Goal: Task Accomplishment & Management: Use online tool/utility

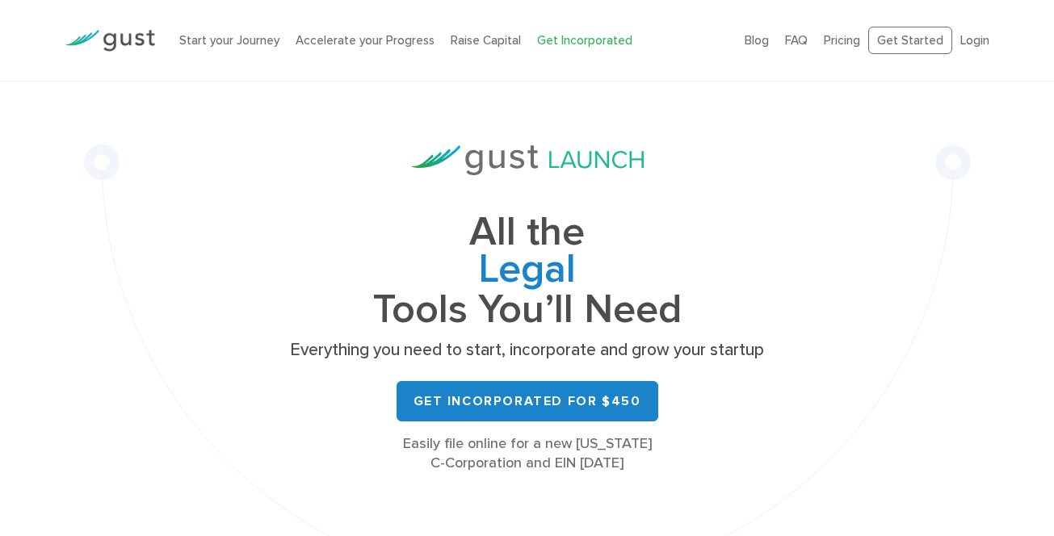
scroll to position [17, 0]
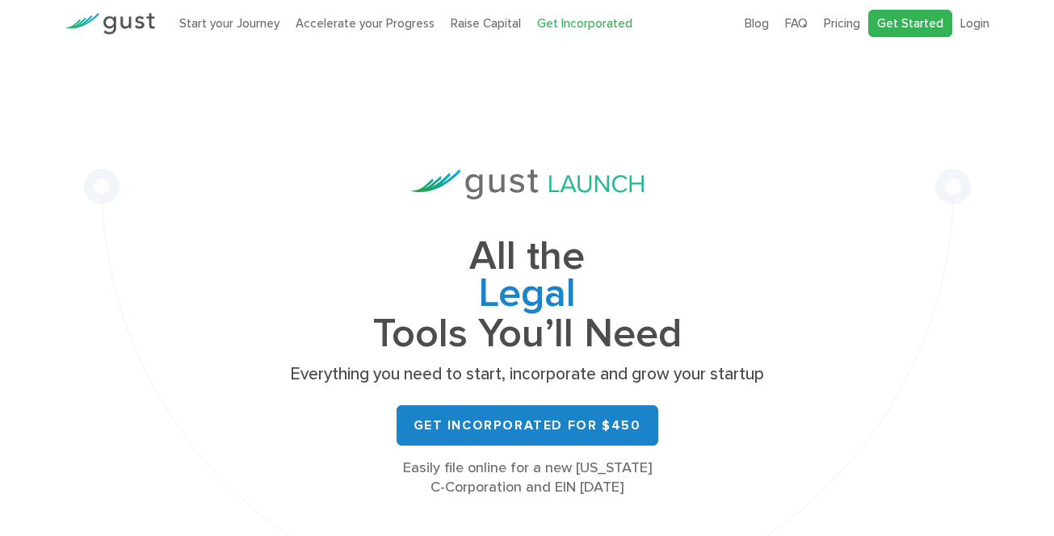
click at [928, 25] on link "Get Started" at bounding box center [911, 24] width 84 height 28
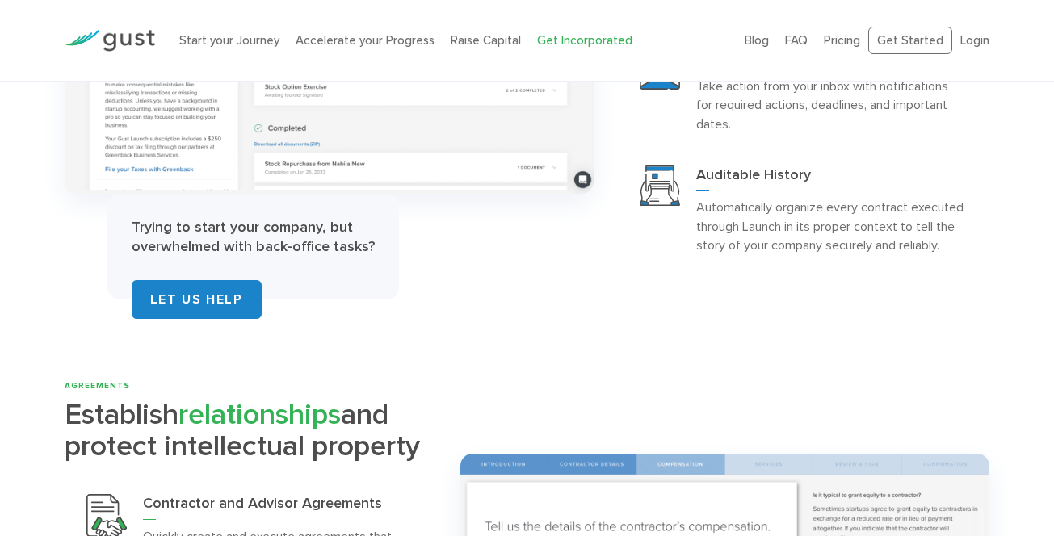
scroll to position [2924, 0]
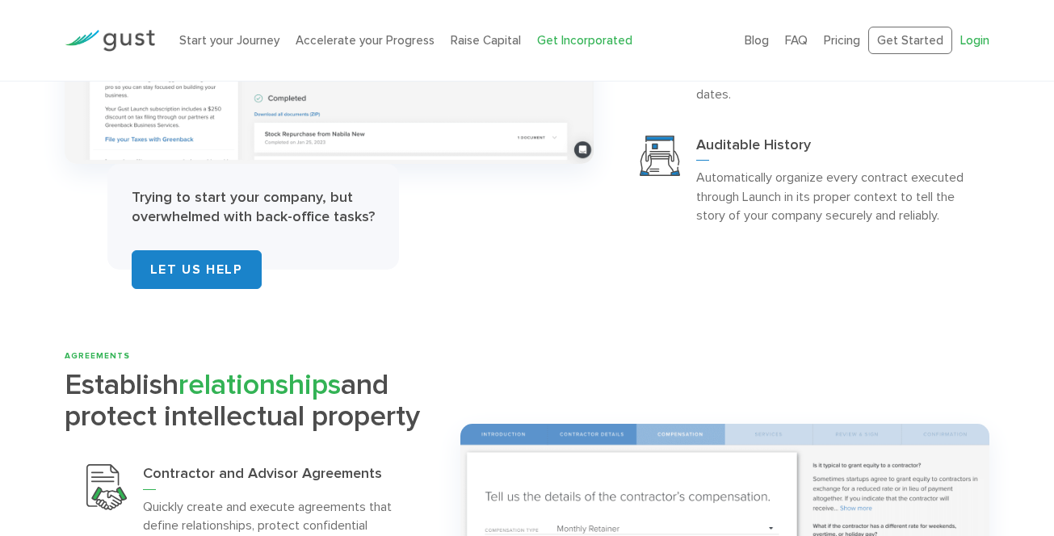
click at [977, 35] on link "Login" at bounding box center [975, 40] width 29 height 15
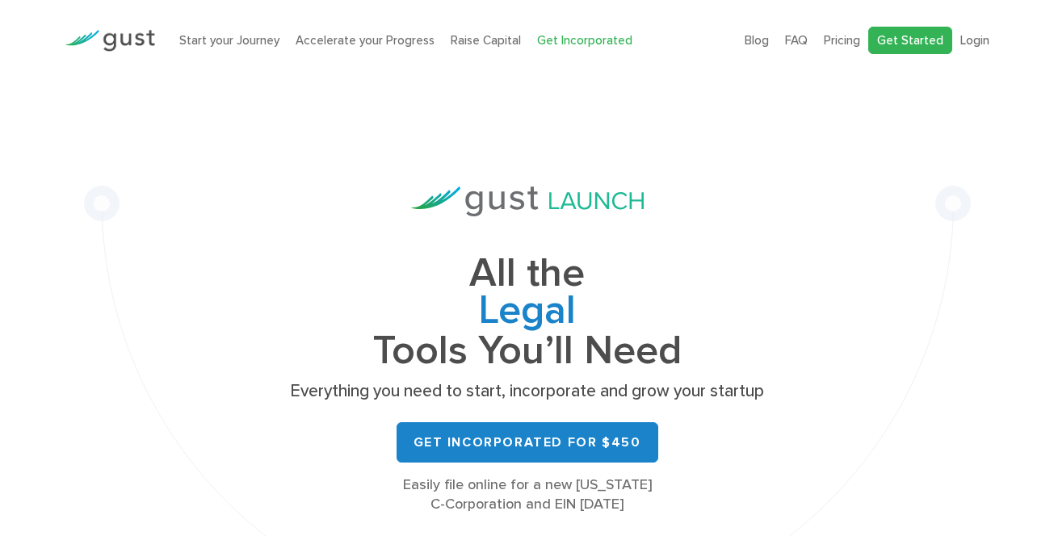
click at [936, 36] on link "Get Started" at bounding box center [911, 41] width 84 height 28
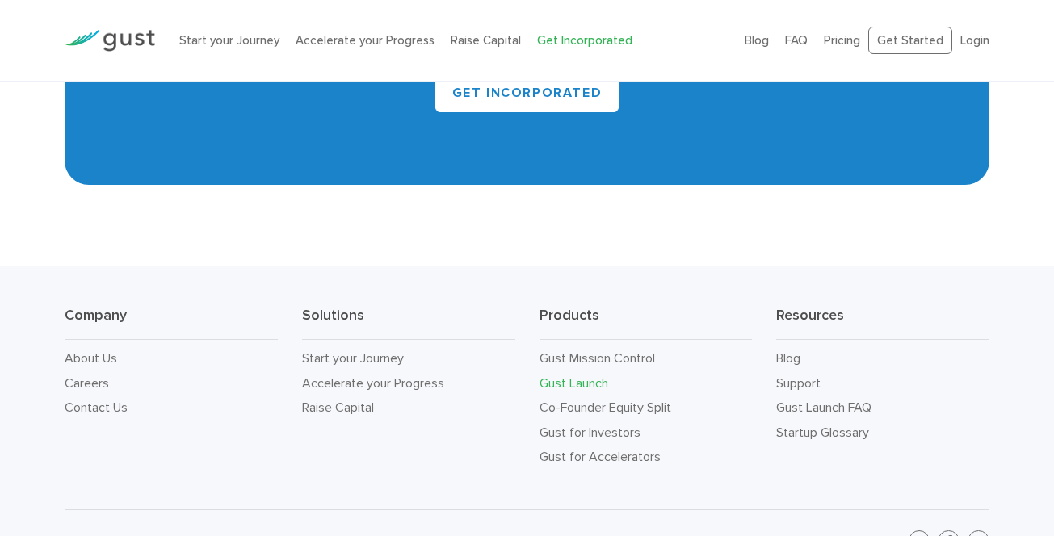
scroll to position [9661, 0]
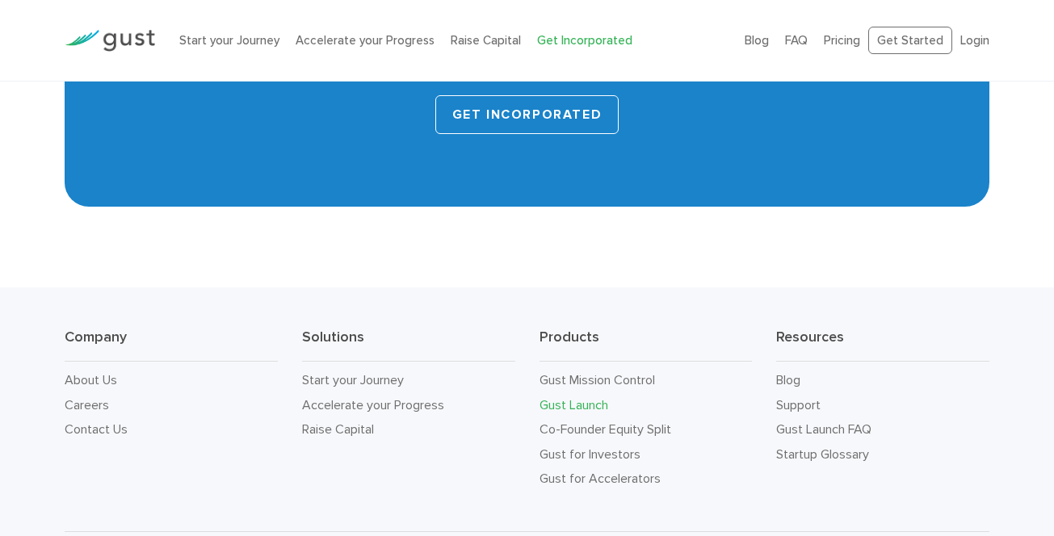
click at [521, 115] on link "Get INCORPORATED" at bounding box center [527, 114] width 184 height 39
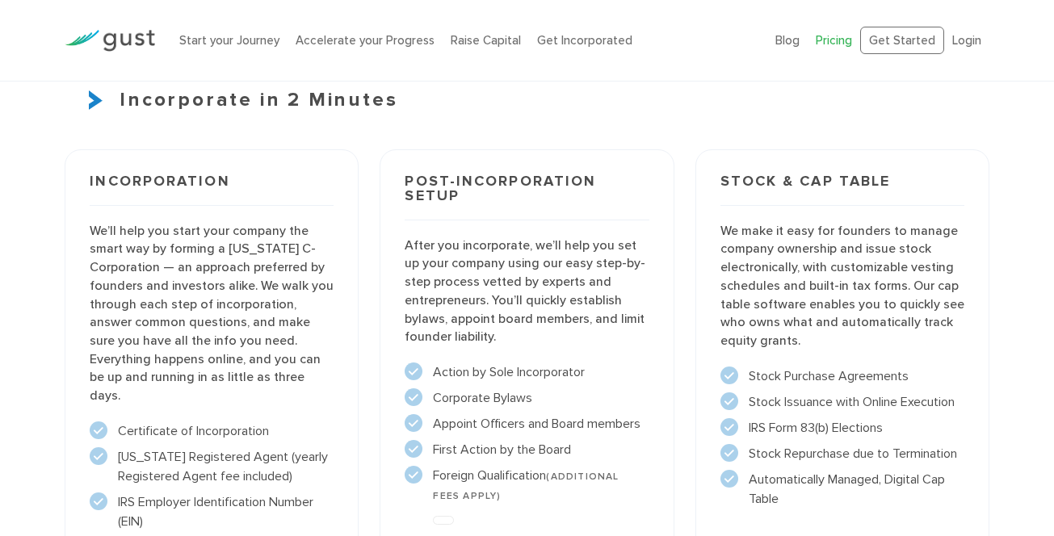
scroll to position [1133, 0]
click at [275, 257] on p "We’ll help you start your company the smart way by forming a Delaware C-Corpora…" at bounding box center [212, 312] width 244 height 183
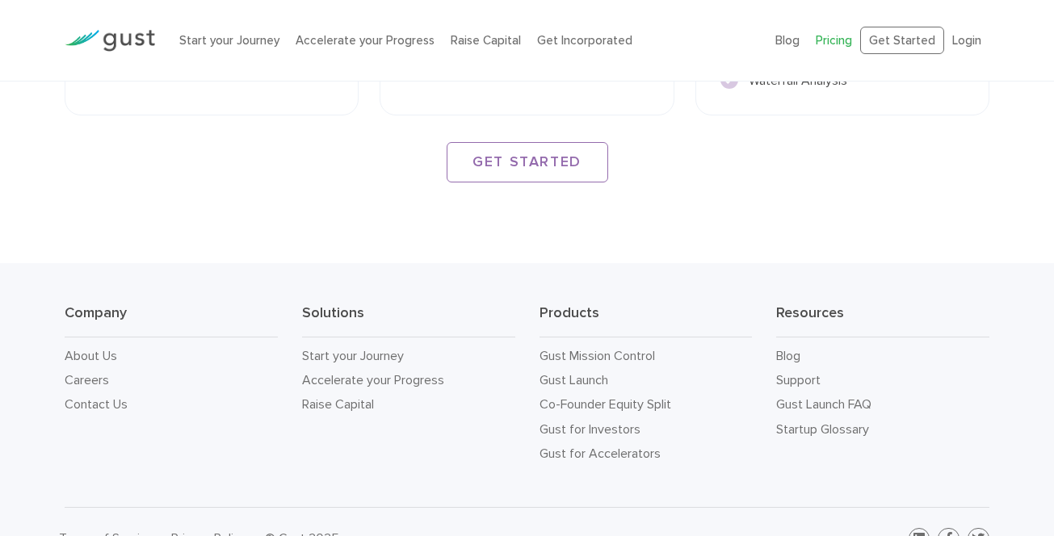
scroll to position [2602, 0]
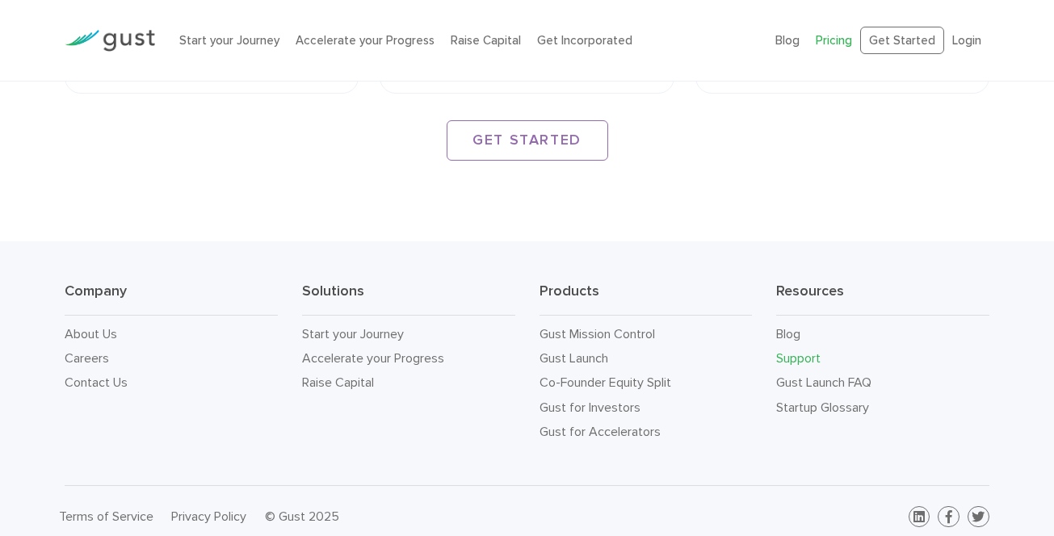
click at [815, 351] on link "Support" at bounding box center [798, 358] width 44 height 15
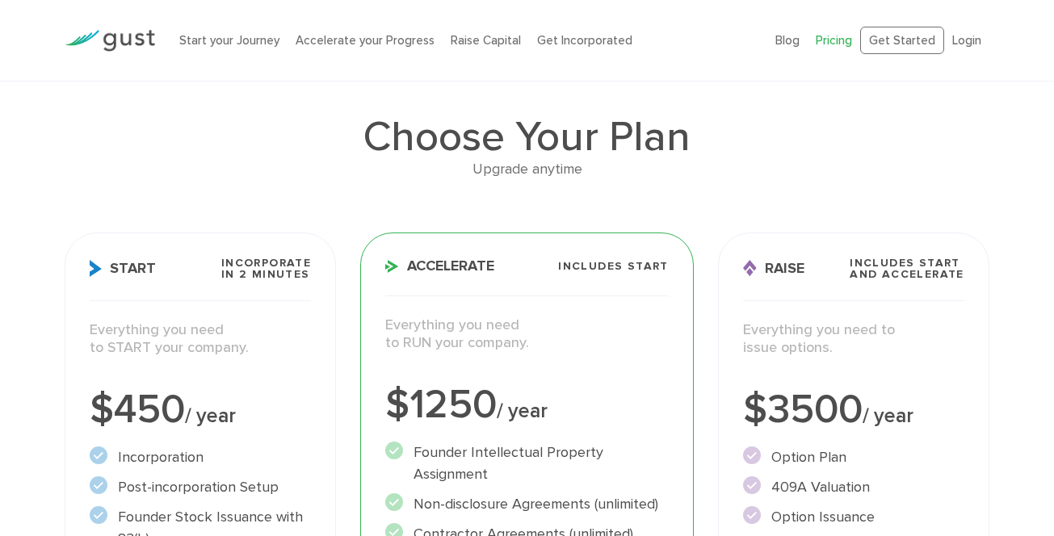
scroll to position [0, 0]
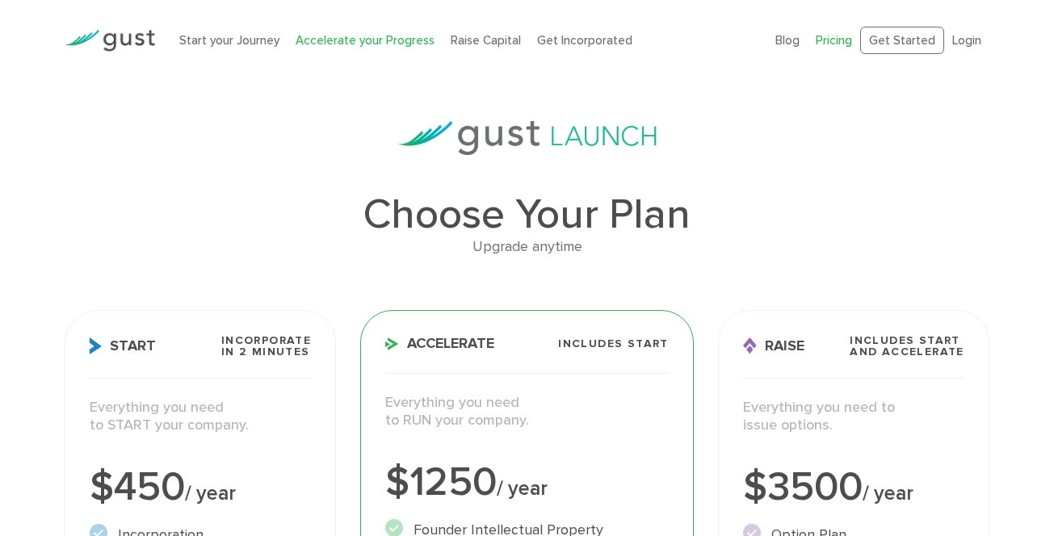
click at [413, 44] on link "Accelerate your Progress" at bounding box center [365, 40] width 139 height 15
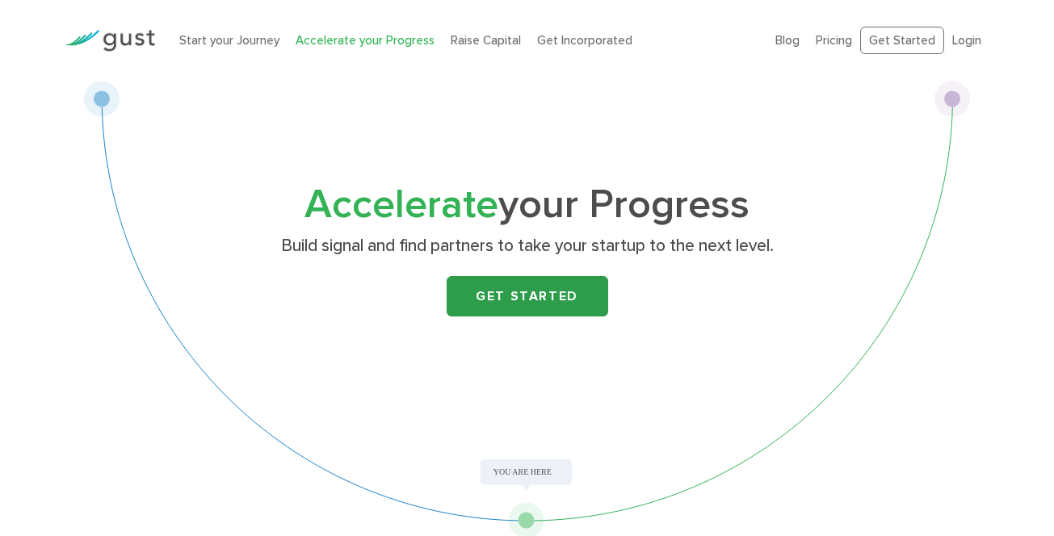
click at [579, 304] on link "Get Started" at bounding box center [528, 296] width 162 height 40
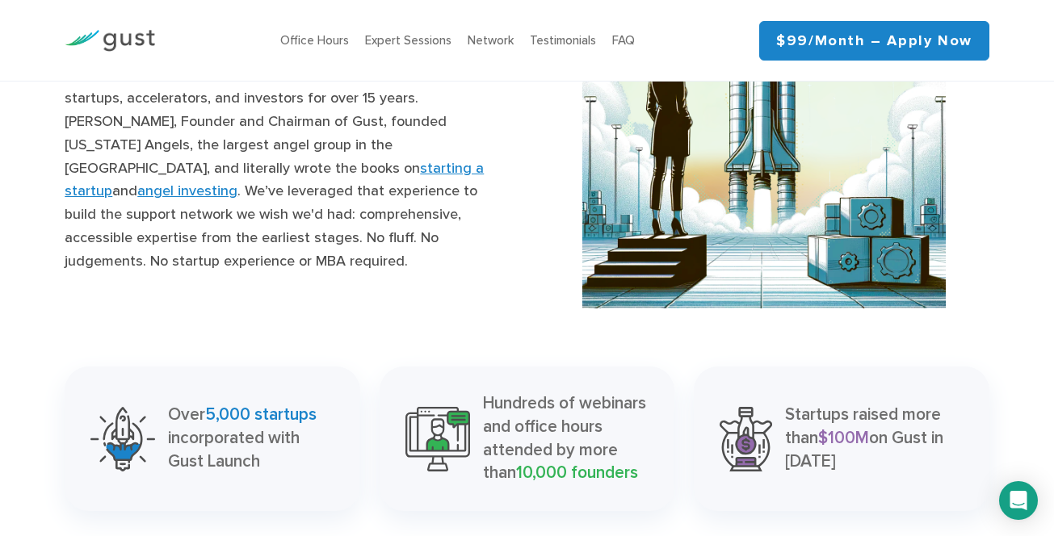
scroll to position [1671, 0]
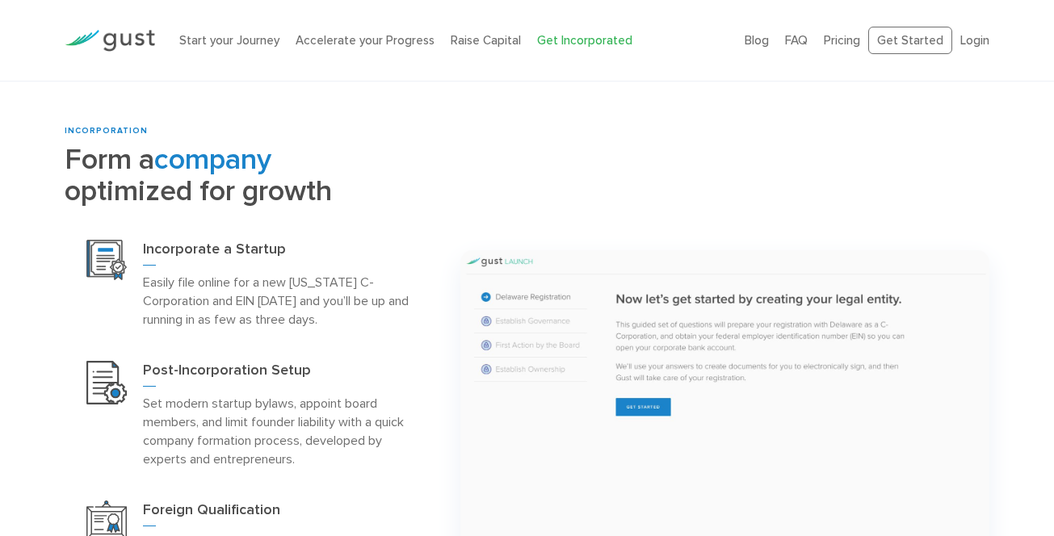
scroll to position [601, 0]
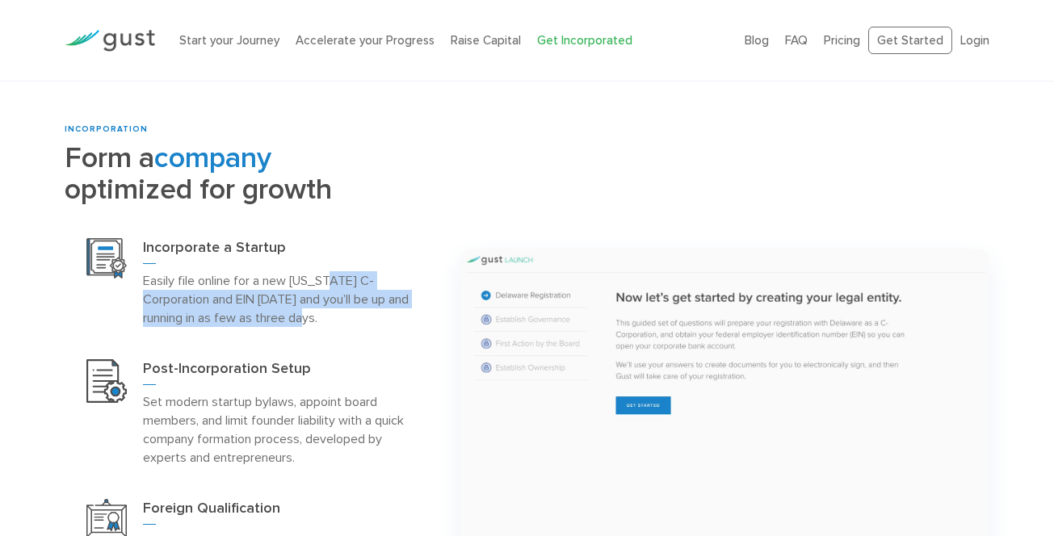
drag, startPoint x: 334, startPoint y: 279, endPoint x: 358, endPoint y: 319, distance: 47.1
click at [358, 319] on p "Easily file online for a new Delaware C-Corporation and EIN today and you’ll be…" at bounding box center [278, 299] width 271 height 56
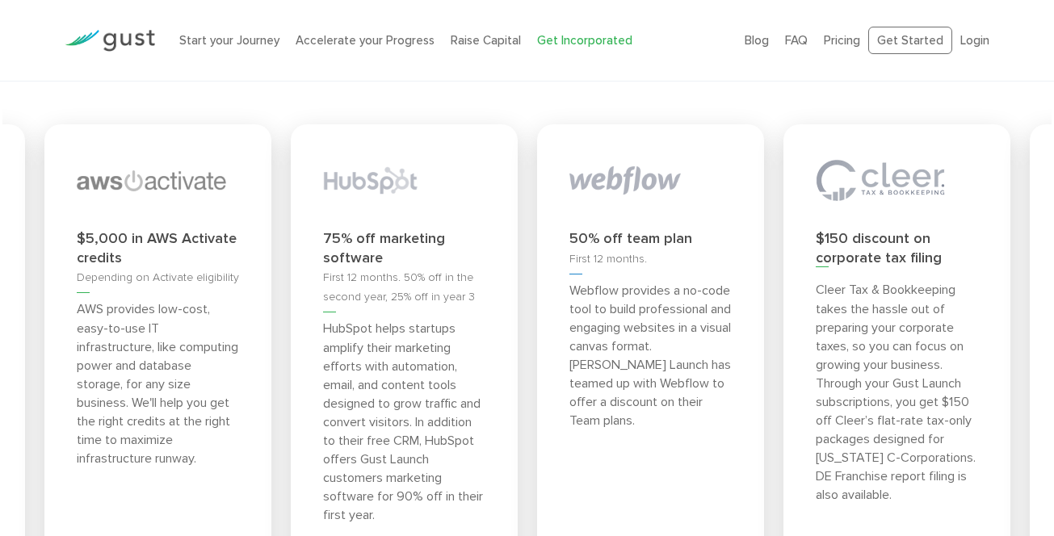
scroll to position [6261, 0]
